Goal: Task Accomplishment & Management: Manage account settings

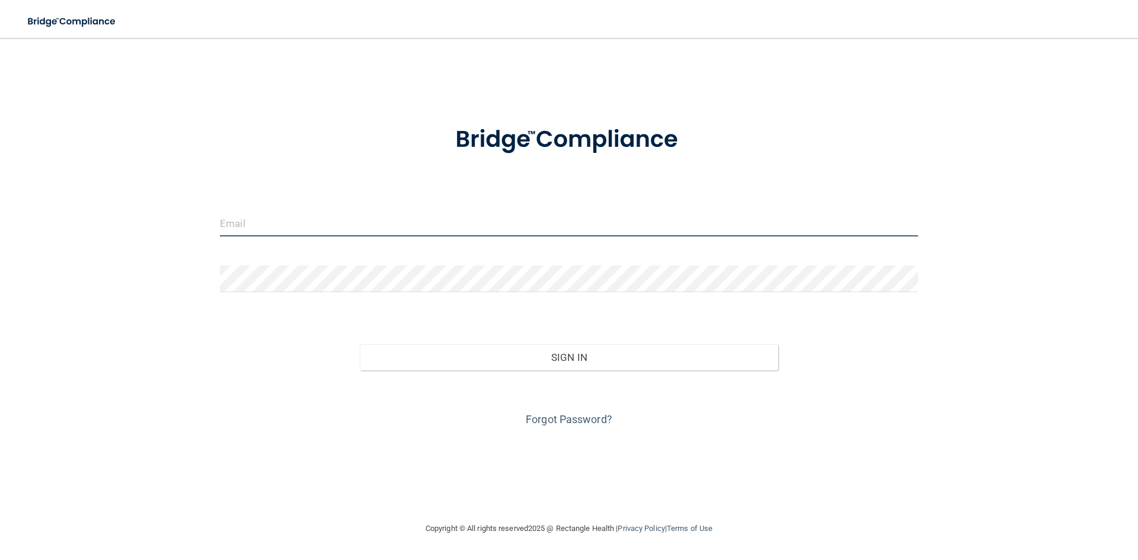
type input "[EMAIL_ADDRESS][DOMAIN_NAME]"
drag, startPoint x: 360, startPoint y: 244, endPoint x: 188, endPoint y: 246, distance: 172.5
click at [188, 246] on div "[EMAIL_ADDRESS][DOMAIN_NAME] Invalid email/password. You don't have permission …" at bounding box center [569, 280] width 1091 height 460
click at [487, 270] on form "[EMAIL_ADDRESS][DOMAIN_NAME] Invalid email/password. You don't have permission …" at bounding box center [569, 269] width 698 height 320
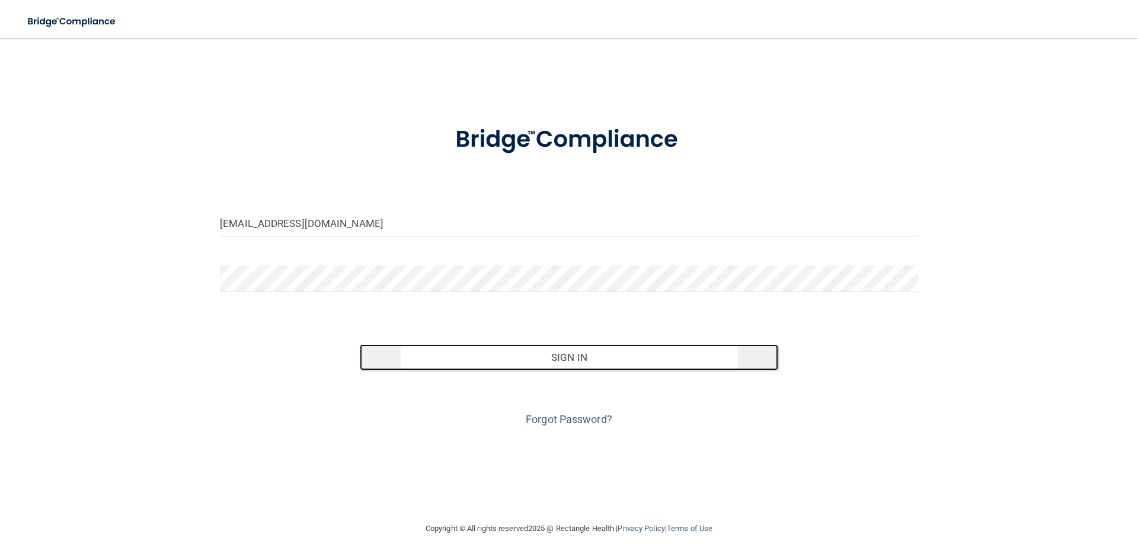
click at [555, 370] on button "Sign In" at bounding box center [569, 357] width 419 height 26
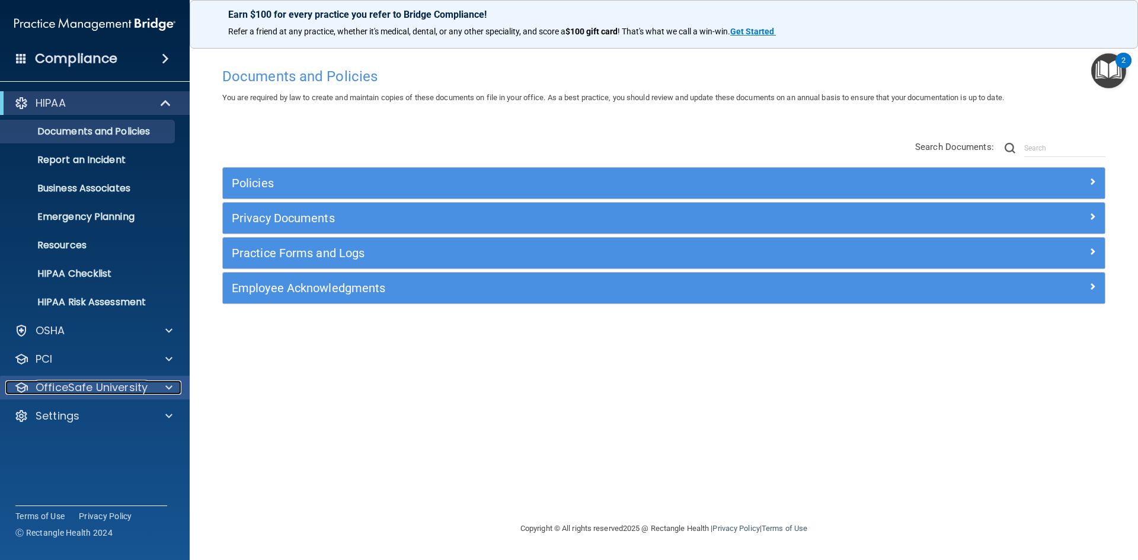
click at [92, 391] on p "OfficeSafe University" at bounding box center [92, 387] width 112 height 14
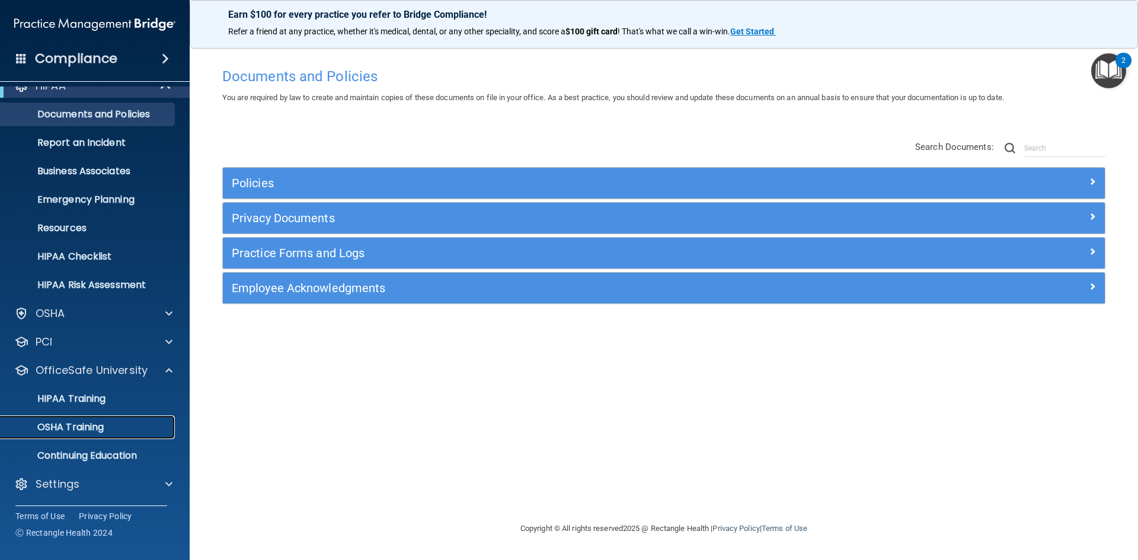
click at [91, 424] on p "OSHA Training" at bounding box center [56, 427] width 96 height 12
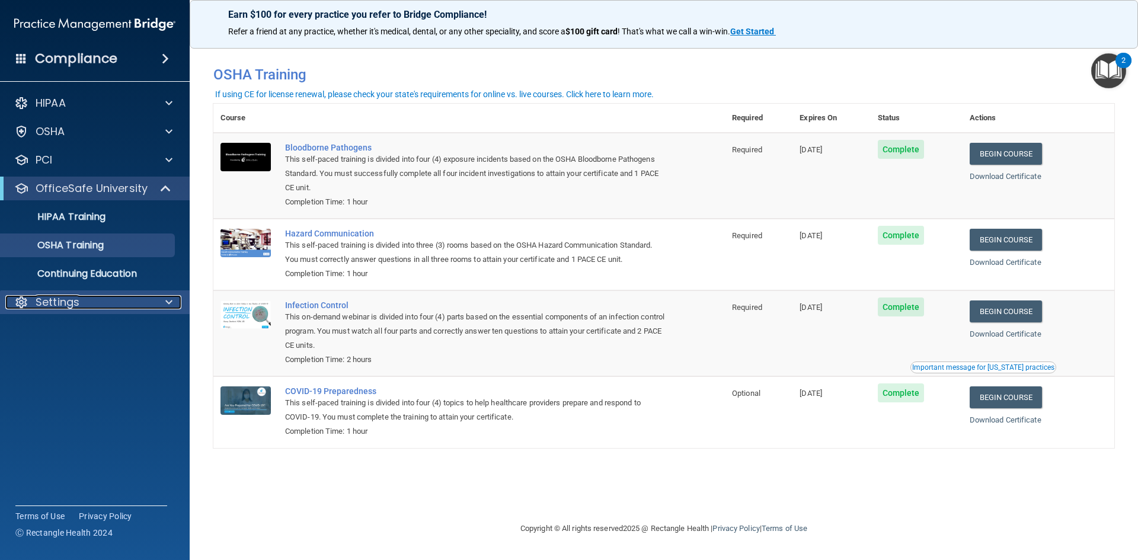
click at [76, 297] on p "Settings" at bounding box center [58, 302] width 44 height 14
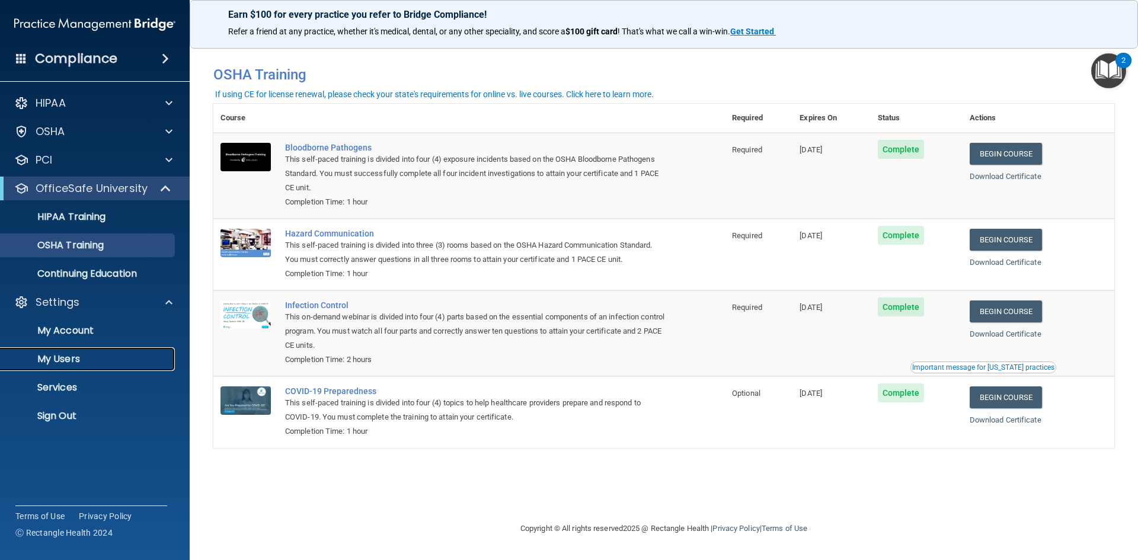
click at [72, 360] on p "My Users" at bounding box center [89, 359] width 162 height 12
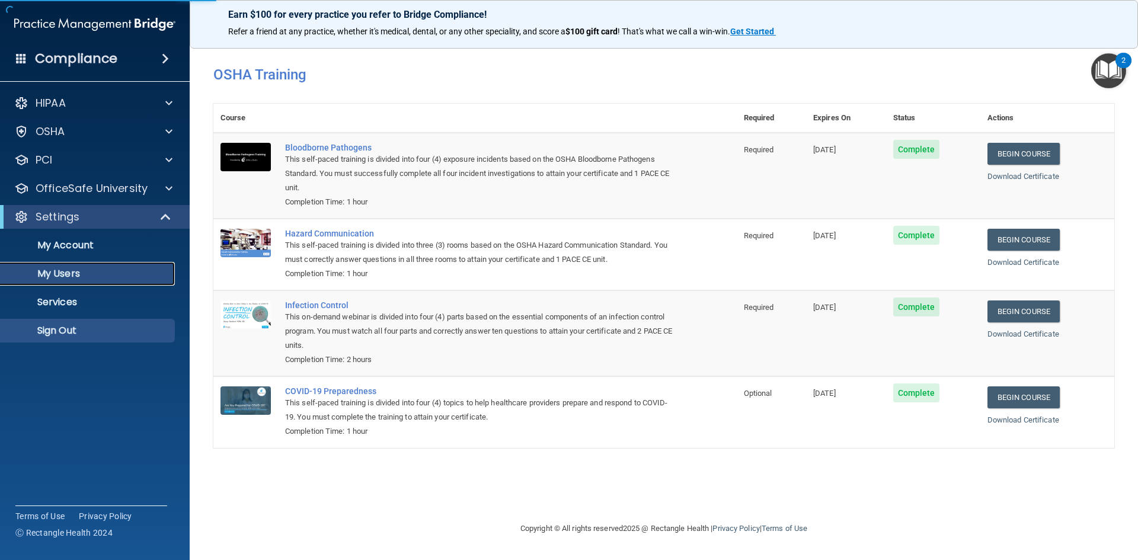
select select "20"
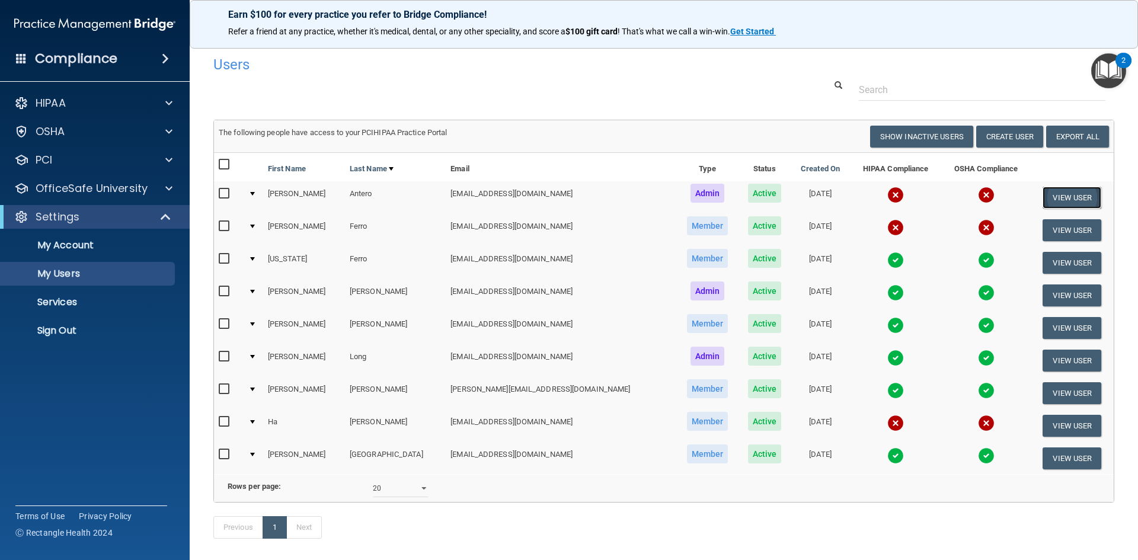
click at [1043, 198] on button "View User" at bounding box center [1072, 198] width 59 height 22
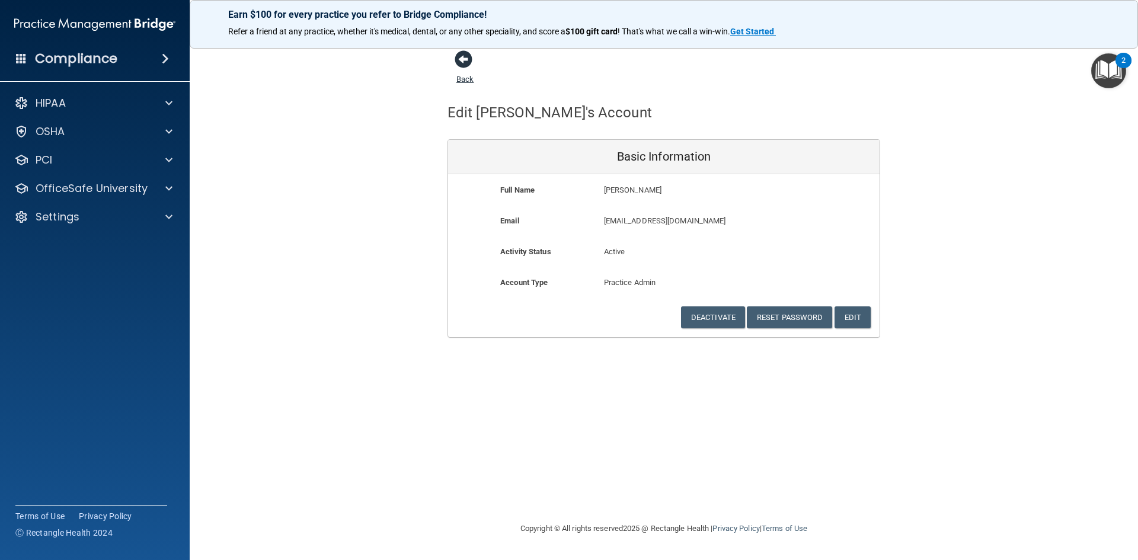
click at [465, 62] on span at bounding box center [464, 59] width 18 height 18
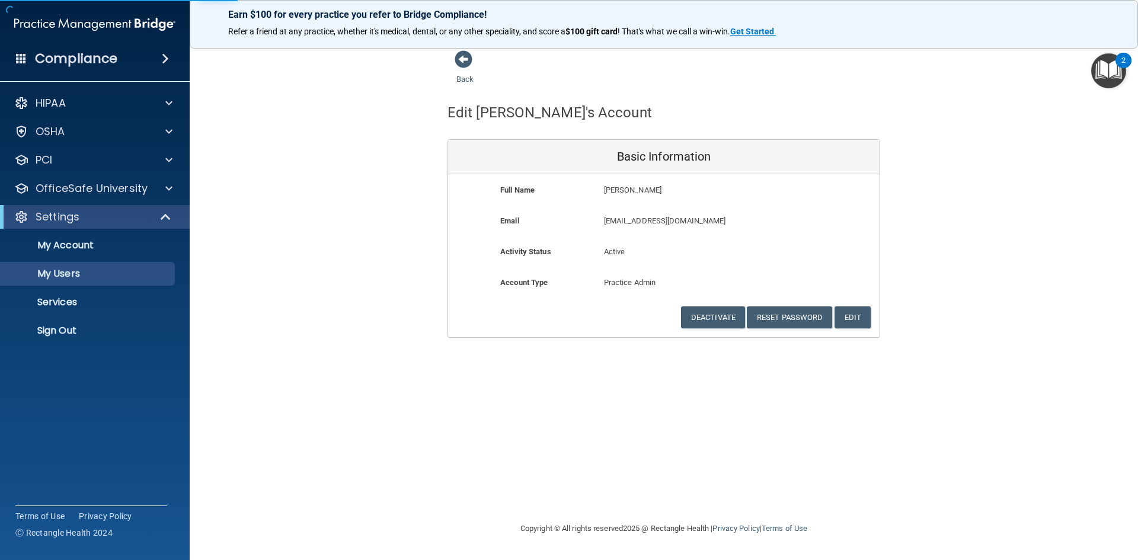
select select "20"
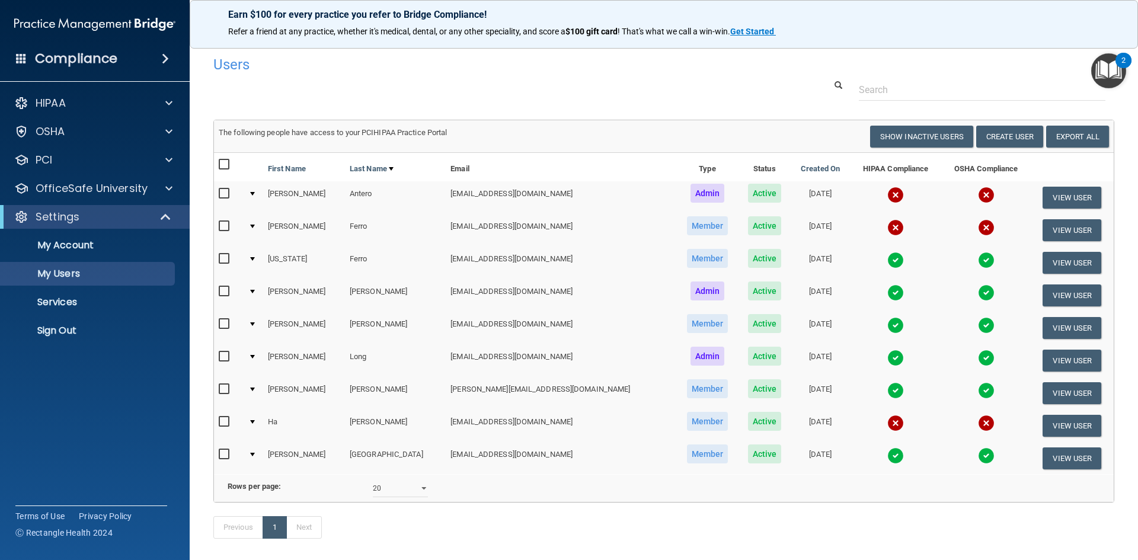
click at [227, 193] on input "checkbox" at bounding box center [226, 193] width 14 height 9
checkbox input "true"
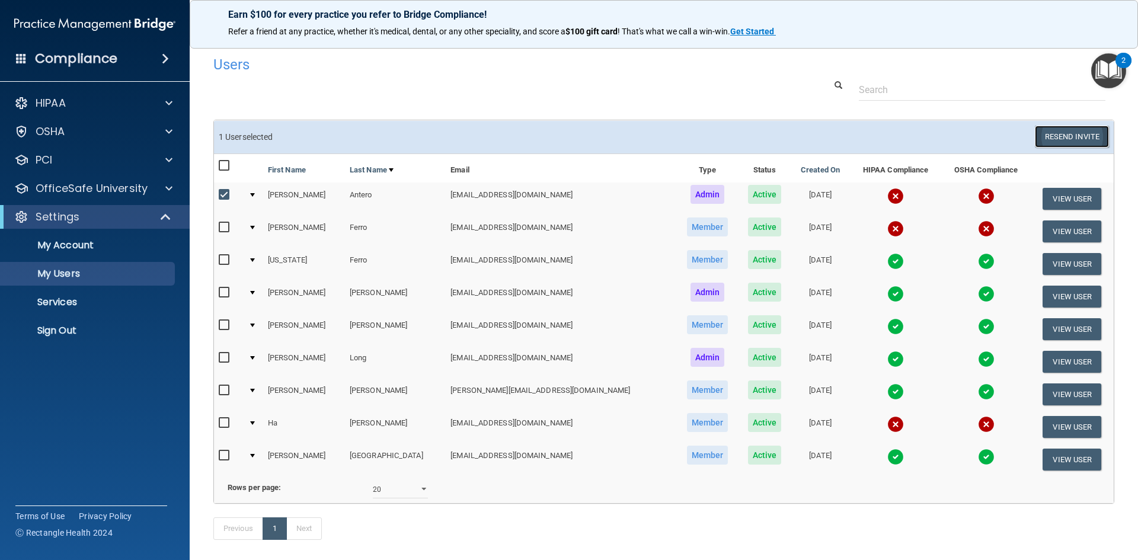
click at [1040, 132] on button "Resend Invite" at bounding box center [1072, 137] width 74 height 22
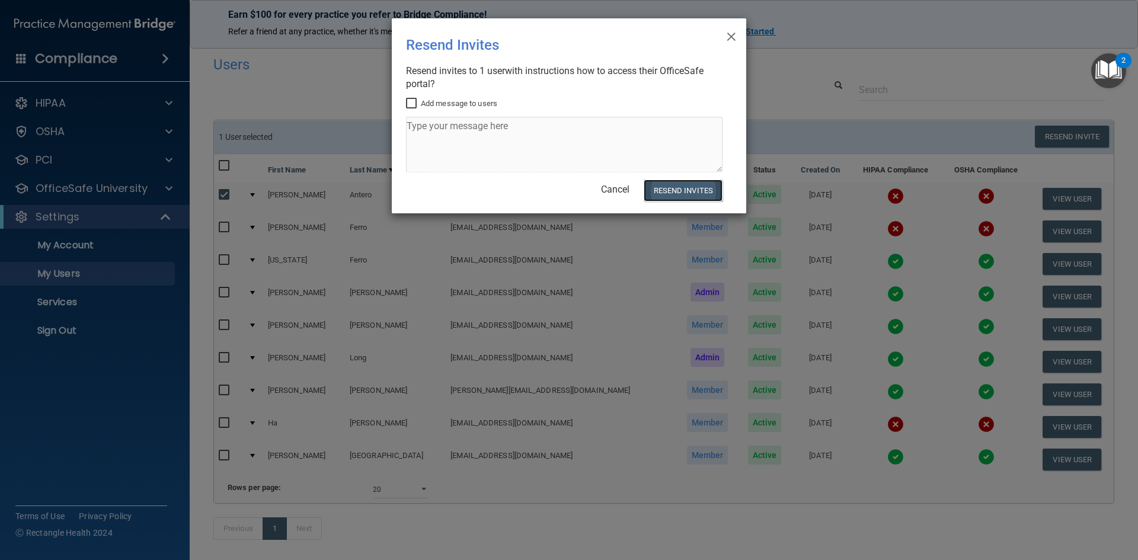
click at [683, 191] on button "Resend Invites" at bounding box center [683, 191] width 79 height 22
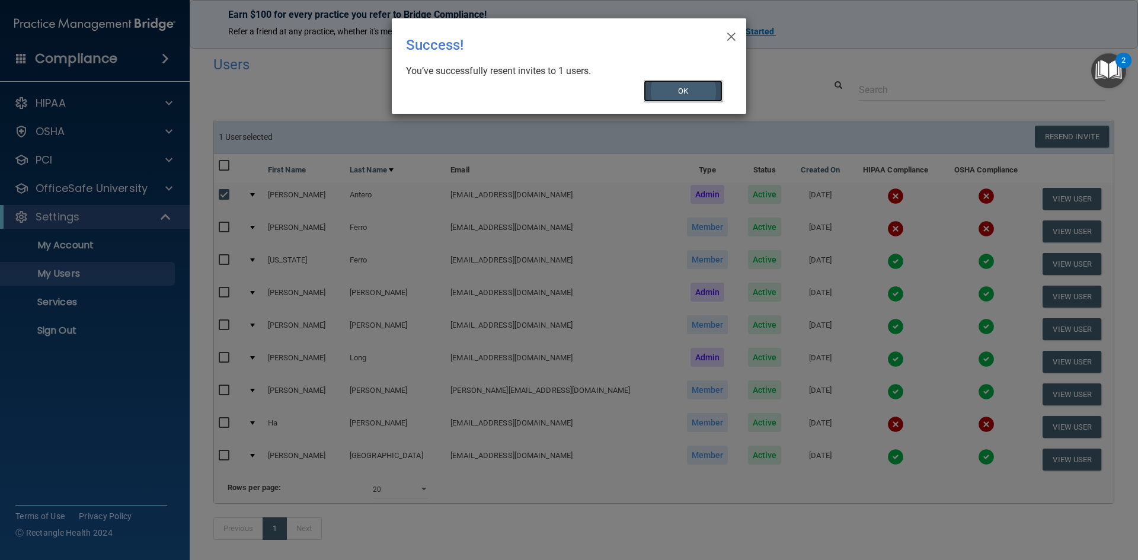
click at [698, 89] on button "OK" at bounding box center [683, 91] width 79 height 22
